Goal: Use online tool/utility: Utilize a website feature to perform a specific function

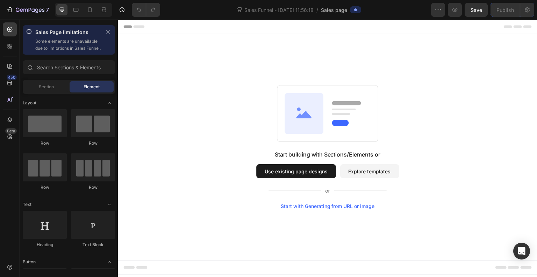
click at [354, 172] on button "Explore templates" at bounding box center [369, 171] width 59 height 14
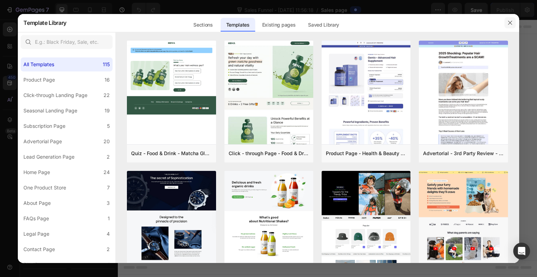
click at [511, 21] on icon "button" at bounding box center [511, 23] width 6 height 6
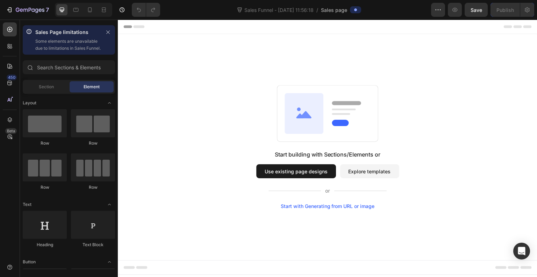
click at [348, 207] on div "Start with Generating from URL or image" at bounding box center [328, 206] width 94 height 6
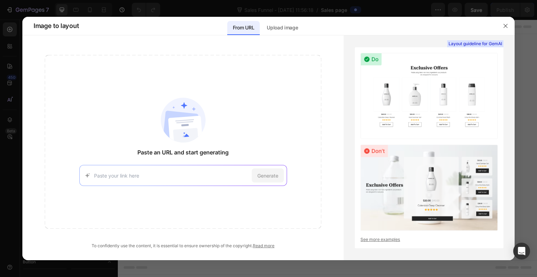
click at [171, 175] on input at bounding box center [171, 175] width 155 height 7
paste input "[URL][DOMAIN_NAME]"
type input "[URL][DOMAIN_NAME]"
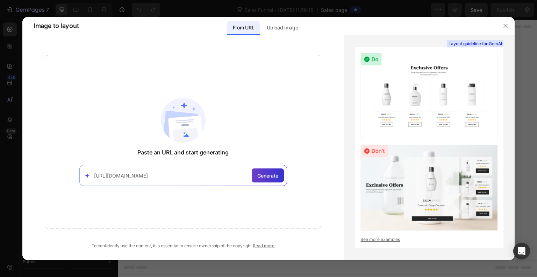
click at [273, 177] on span "Generate" at bounding box center [267, 175] width 21 height 7
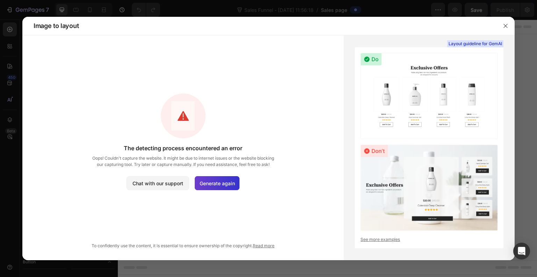
click at [208, 182] on span "Generate again" at bounding box center [217, 182] width 35 height 7
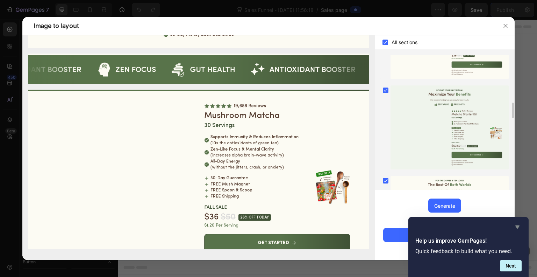
click at [516, 227] on icon "Hide survey" at bounding box center [518, 226] width 4 height 3
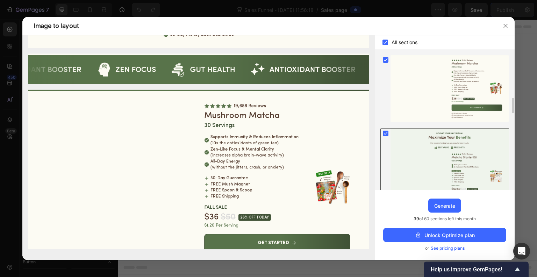
click at [387, 132] on icon at bounding box center [385, 133] width 3 height 3
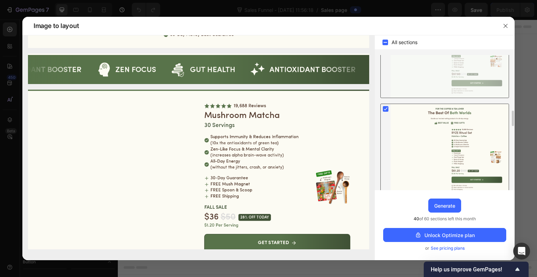
click at [386, 106] on rect at bounding box center [386, 109] width 6 height 6
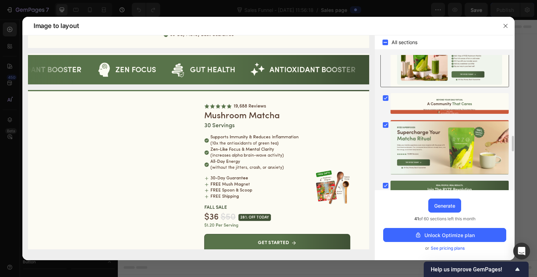
scroll to position [706, 0]
click at [387, 122] on rect at bounding box center [386, 125] width 6 height 6
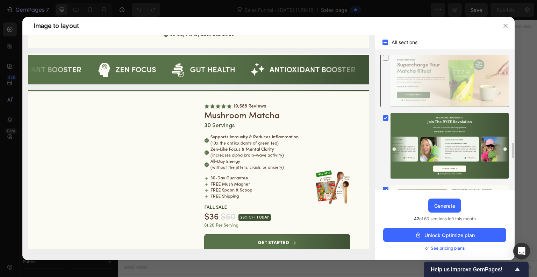
scroll to position [773, 0]
click at [386, 113] on div at bounding box center [386, 118] width 10 height 10
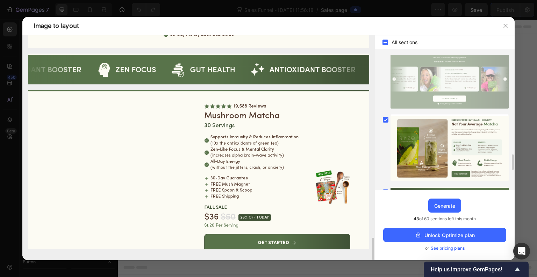
scroll to position [847, 0]
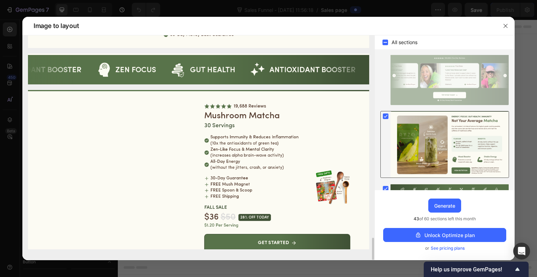
click at [387, 116] on rect at bounding box center [386, 116] width 6 height 6
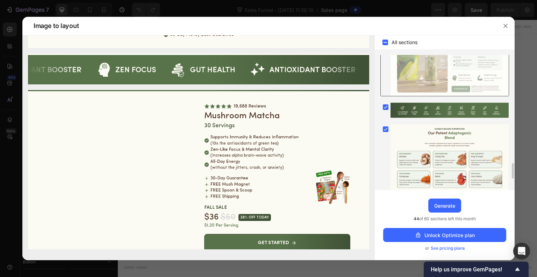
scroll to position [930, 0]
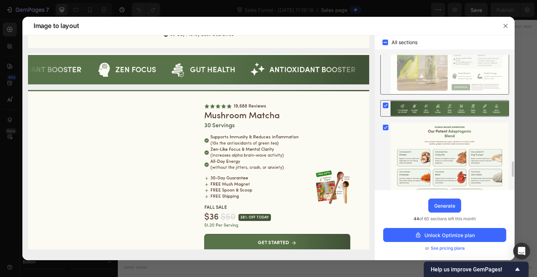
click at [385, 103] on rect at bounding box center [386, 105] width 6 height 6
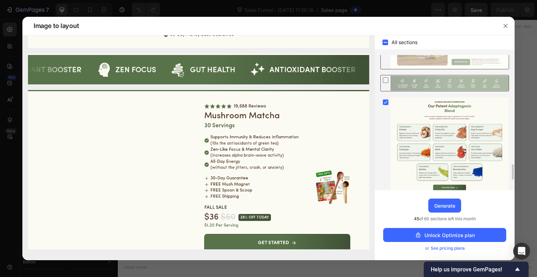
scroll to position [955, 0]
click at [386, 102] on rect at bounding box center [386, 102] width 6 height 6
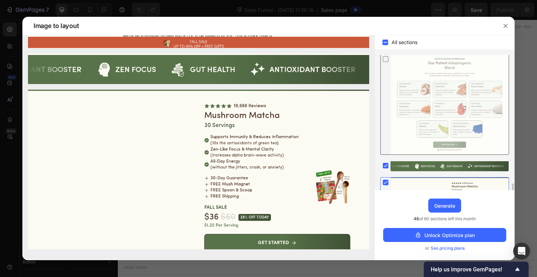
scroll to position [1045, 0]
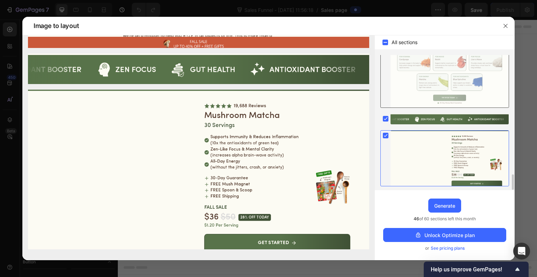
click at [385, 137] on icon at bounding box center [385, 135] width 7 height 7
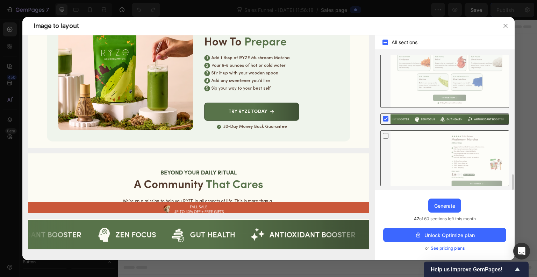
click at [386, 117] on rect at bounding box center [386, 119] width 6 height 6
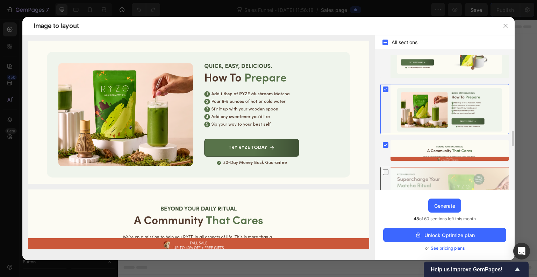
scroll to position [659, 0]
click at [386, 144] on rect at bounding box center [386, 145] width 6 height 6
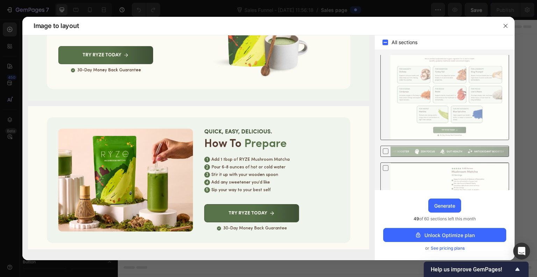
scroll to position [1045, 0]
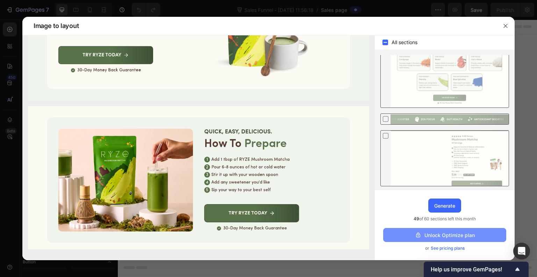
click at [455, 232] on div "Unlock Optimize plan" at bounding box center [445, 234] width 60 height 7
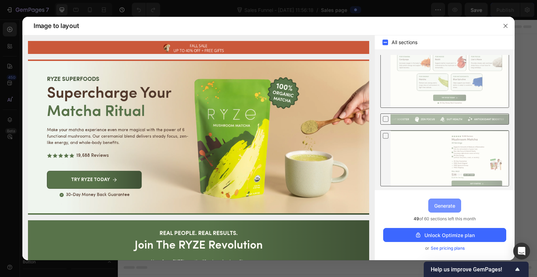
click at [447, 200] on button "Generate" at bounding box center [445, 205] width 33 height 14
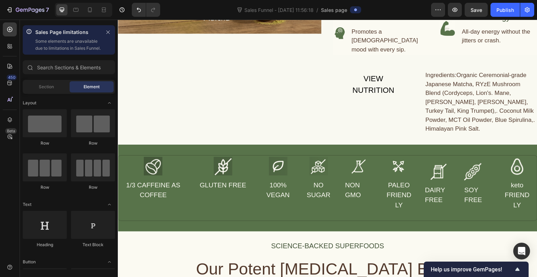
scroll to position [825, 0]
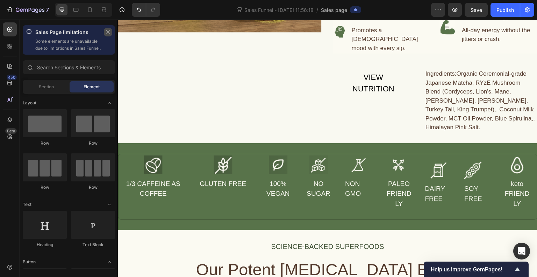
click at [108, 34] on icon "button" at bounding box center [108, 32] width 5 height 5
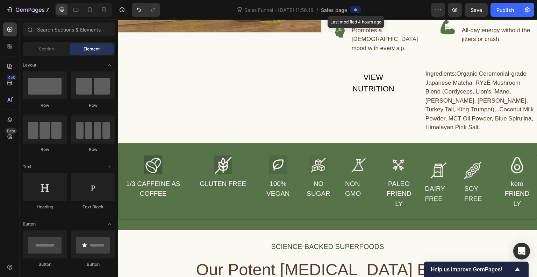
click at [360, 10] on div at bounding box center [355, 9] width 11 height 7
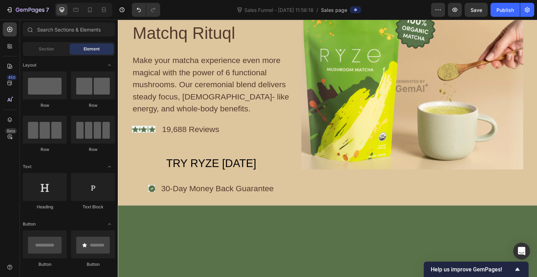
scroll to position [0, 0]
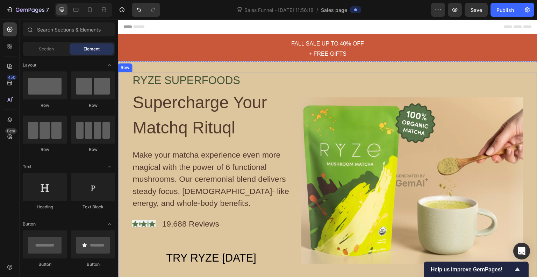
click at [338, 85] on div "Image" at bounding box center [413, 181] width 222 height 218
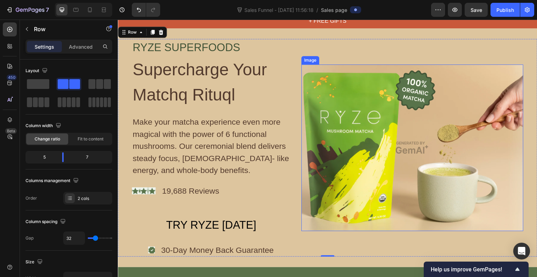
scroll to position [30, 0]
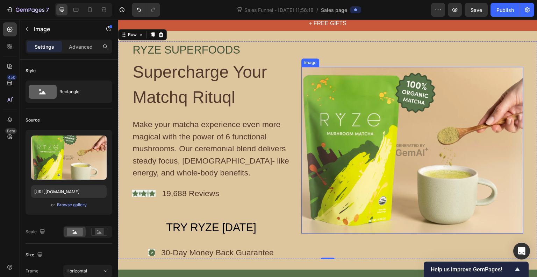
click at [381, 175] on img at bounding box center [413, 150] width 222 height 167
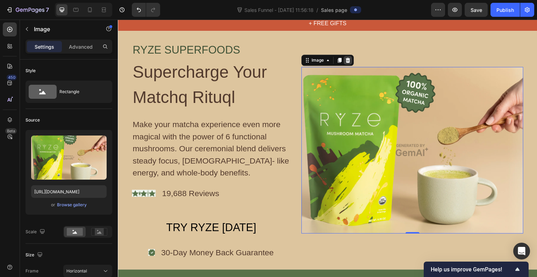
click at [348, 61] on icon at bounding box center [348, 60] width 6 height 6
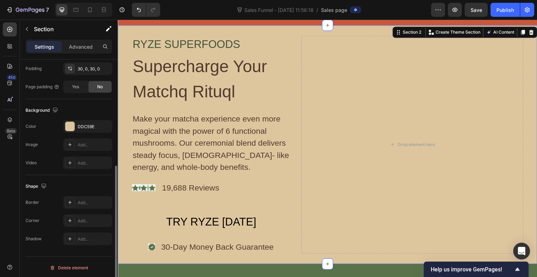
scroll to position [189, 0]
click at [70, 142] on icon at bounding box center [70, 144] width 6 height 6
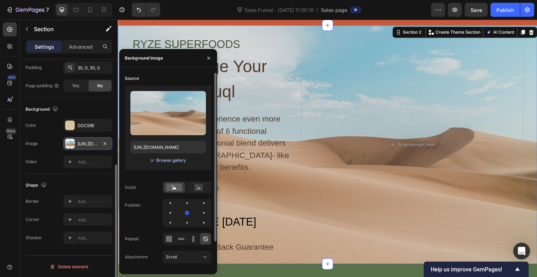
click at [183, 159] on div "Browse gallery" at bounding box center [171, 160] width 30 height 6
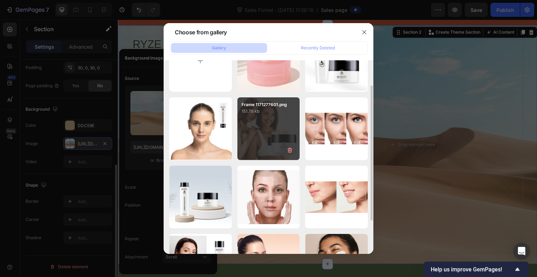
scroll to position [0, 0]
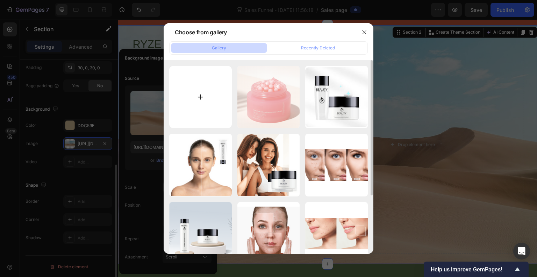
click at [201, 77] on input "file" at bounding box center [200, 97] width 63 height 63
type input "C:\fakepath\ChatGPT Image [DATE], 04_19_05 PM.png"
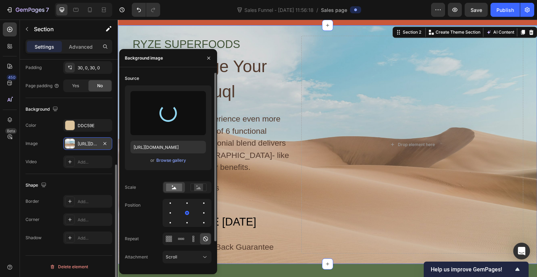
type input "[URL][DOMAIN_NAME]"
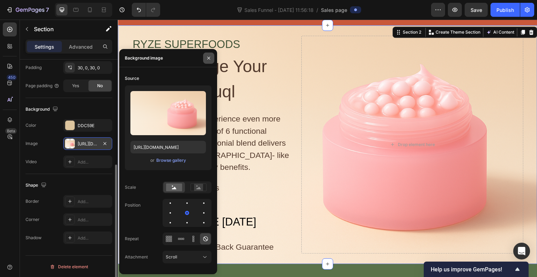
click at [208, 58] on icon "button" at bounding box center [208, 57] width 3 height 3
